Goal: Task Accomplishment & Management: Use online tool/utility

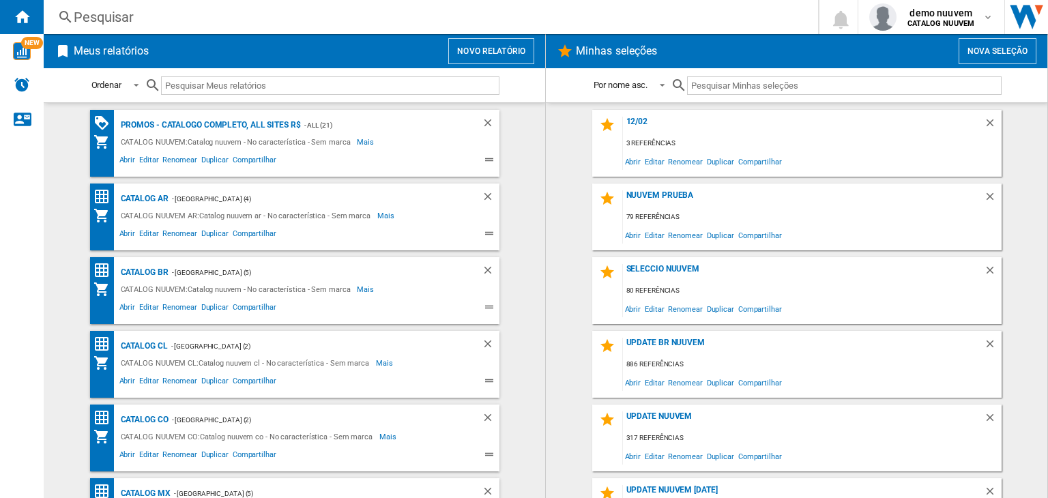
click at [494, 50] on button "Novo relatório" at bounding box center [491, 51] width 86 height 26
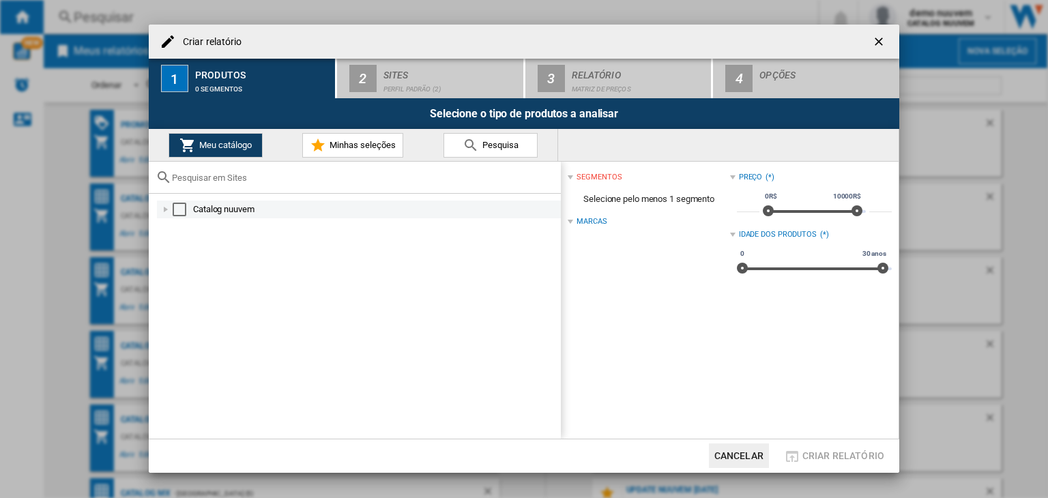
click at [173, 210] on div "Select" at bounding box center [180, 210] width 14 height 14
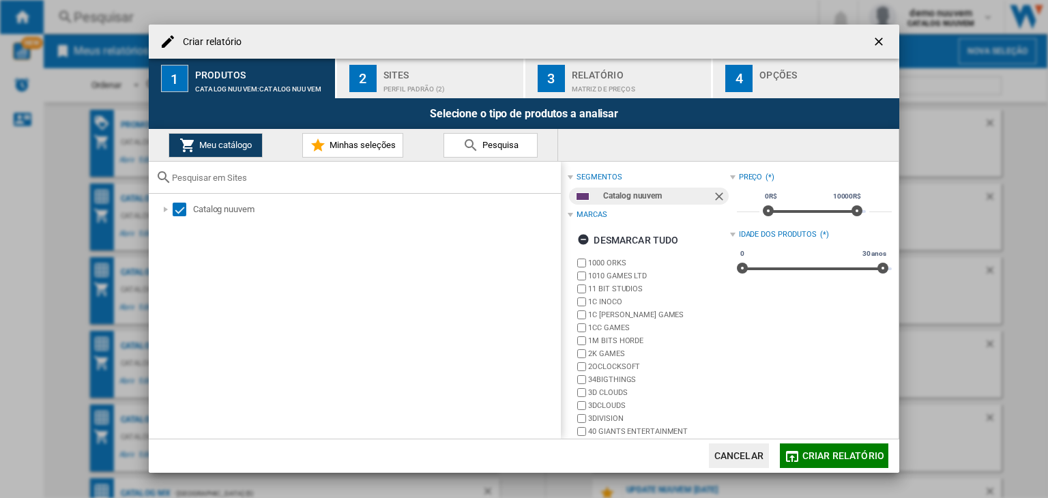
click at [402, 91] on div "Perfil padrão (2)" at bounding box center [450, 85] width 134 height 14
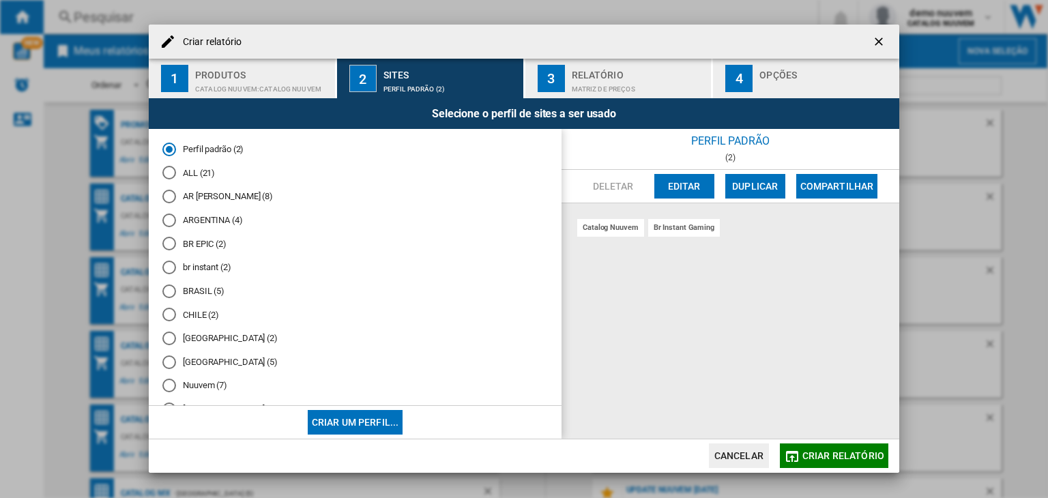
click at [840, 454] on span "Criar relatório" at bounding box center [843, 455] width 82 height 11
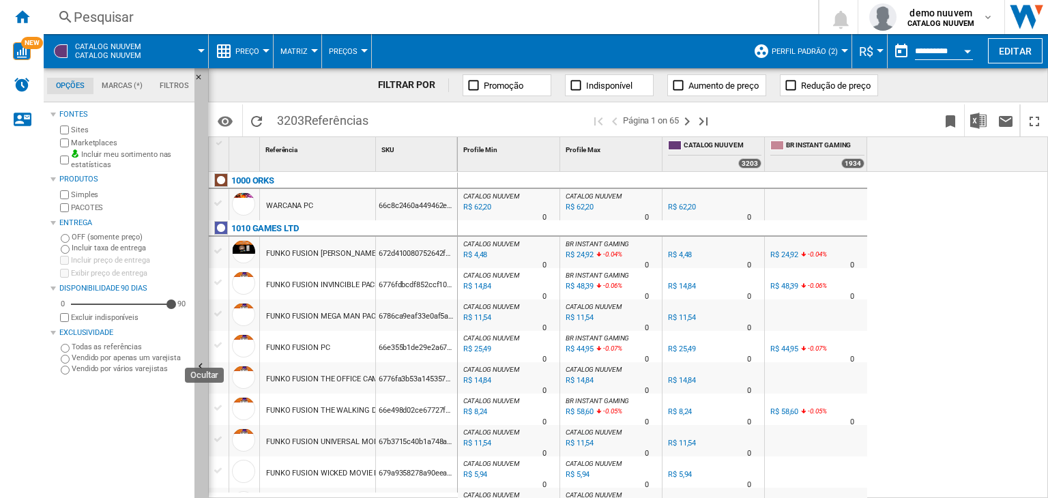
click at [197, 382] on button "Ocultar" at bounding box center [201, 367] width 14 height 598
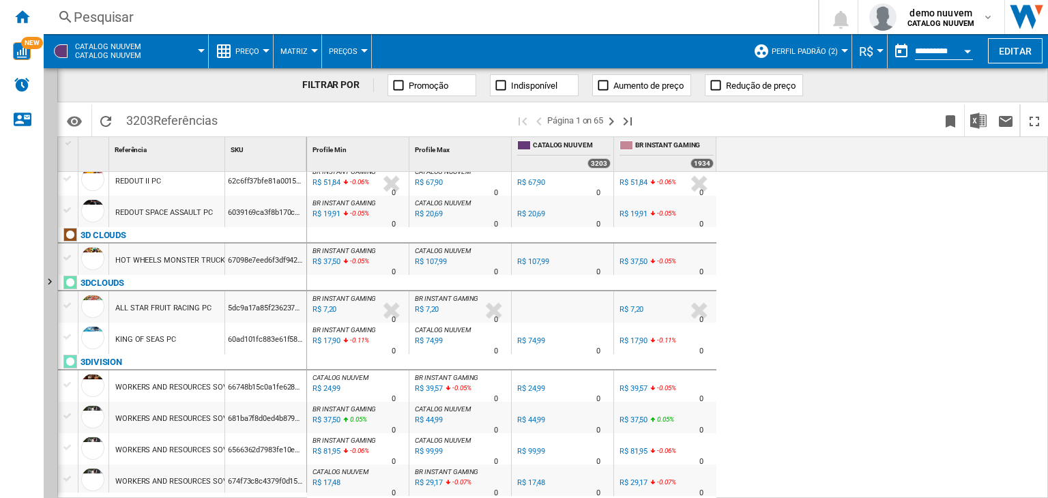
scroll to position [1503, 0]
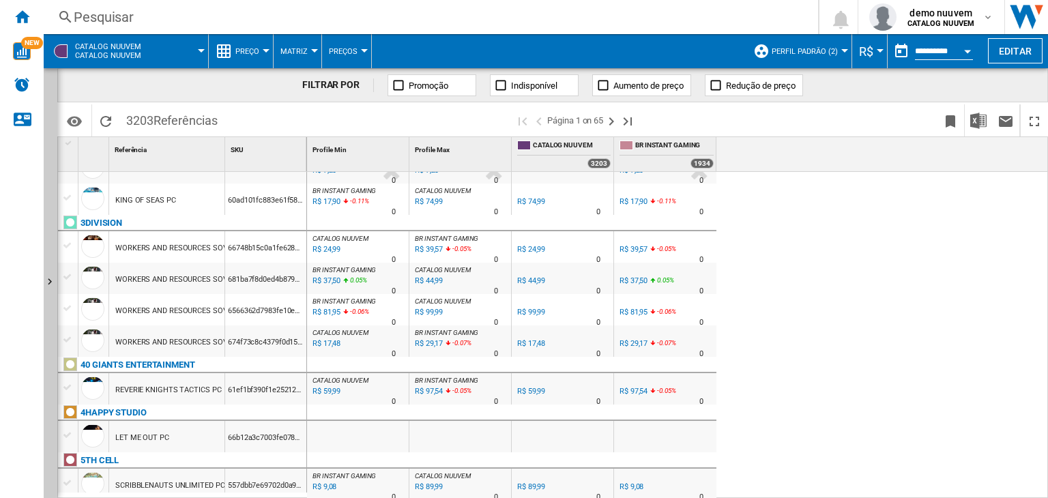
click at [131, 50] on span "CATALOG NUUVEM Catalog nuuvem" at bounding box center [108, 51] width 66 height 18
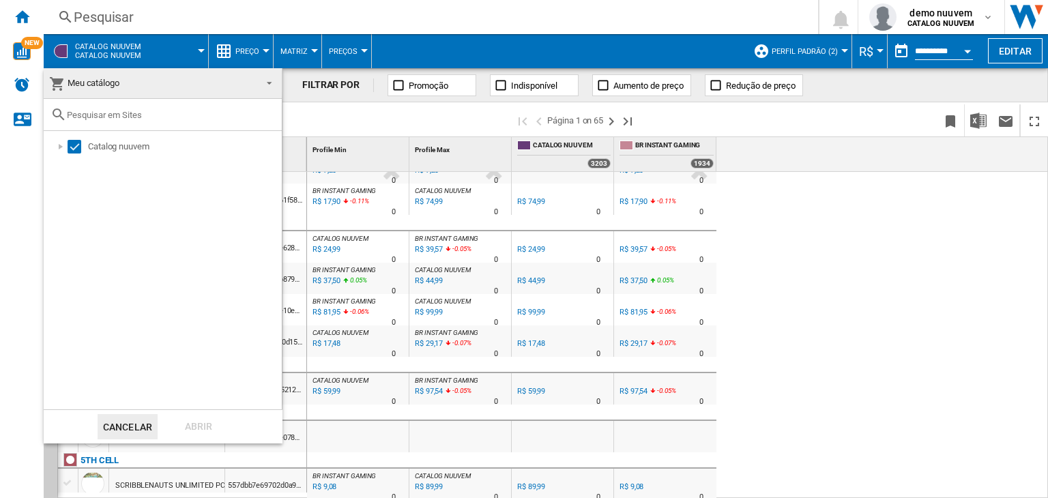
click at [265, 48] on md-backdrop at bounding box center [524, 249] width 1048 height 498
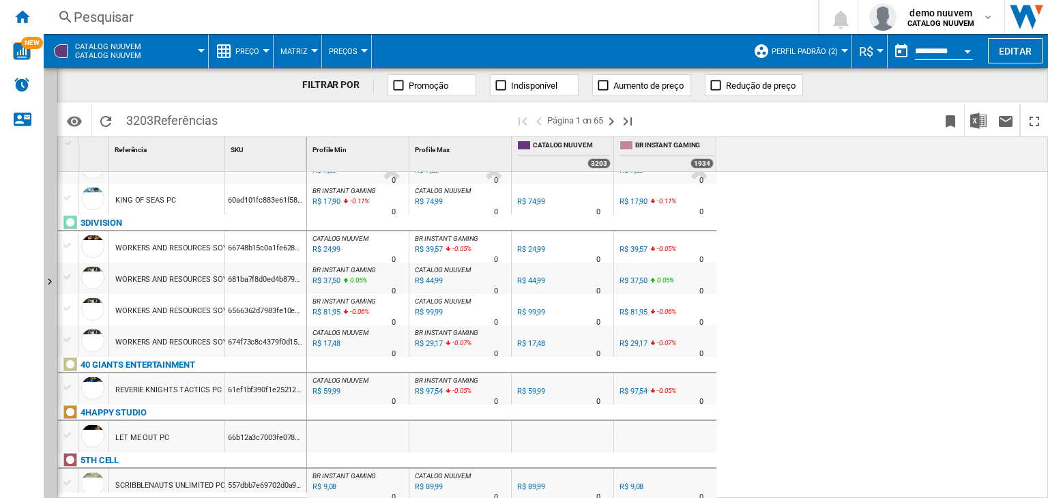
click at [265, 49] on div at bounding box center [266, 50] width 7 height 3
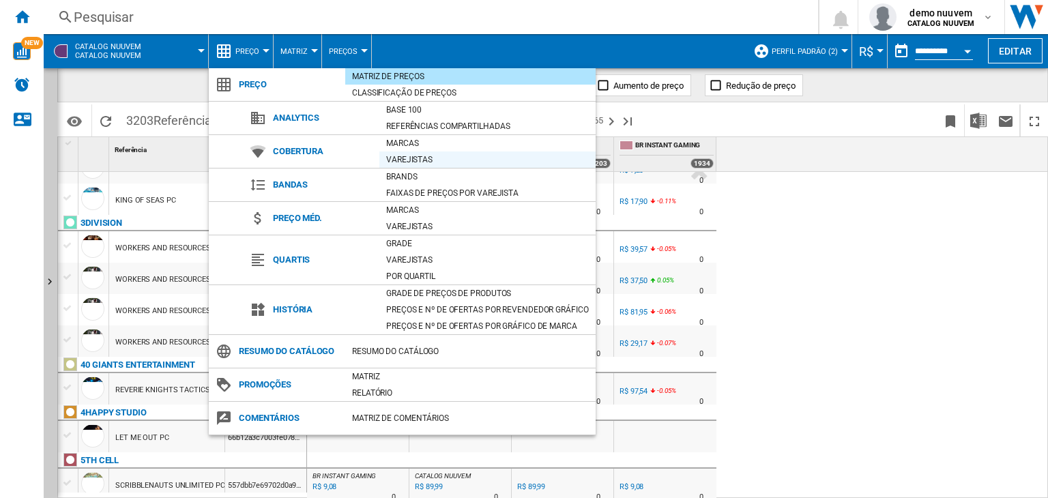
click at [461, 162] on div "Varejistas" at bounding box center [487, 160] width 216 height 14
